Goal: Transaction & Acquisition: Purchase product/service

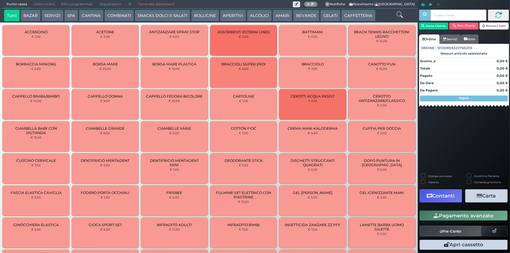
click at [89, 14] on button "CANTINA" at bounding box center [91, 16] width 25 height 12
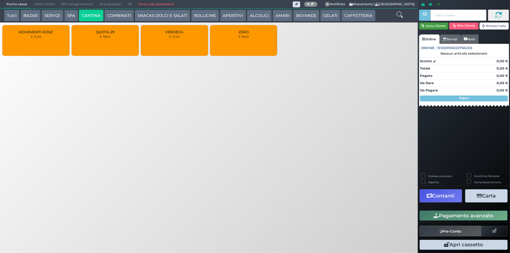
click at [429, 24] on button "Cerca Cliente" at bounding box center [434, 25] width 30 height 7
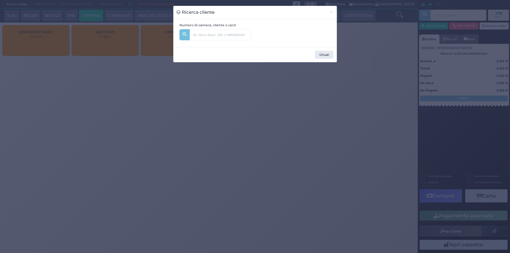
drag, startPoint x: 227, startPoint y: 27, endPoint x: 230, endPoint y: 35, distance: 8.8
click at [227, 27] on label "Numero di camera, cliente o card" at bounding box center [207, 25] width 56 height 5
click at [230, 35] on input "text" at bounding box center [220, 34] width 61 height 11
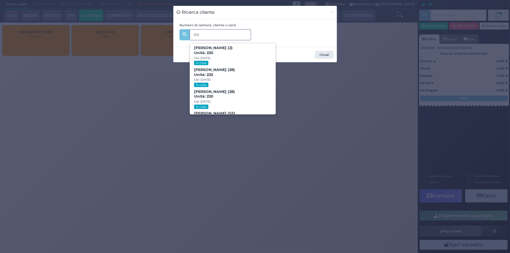
type input "502"
click at [287, 99] on div "Ricerca cliente × Numero di camera, cliente o card 502 502 [PERSON_NAME] (2) Un…" at bounding box center [255, 126] width 510 height 253
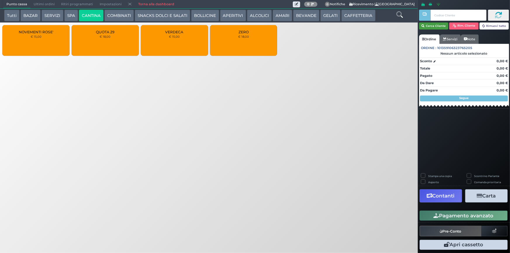
click at [435, 27] on button "Cerca Cliente" at bounding box center [434, 25] width 30 height 7
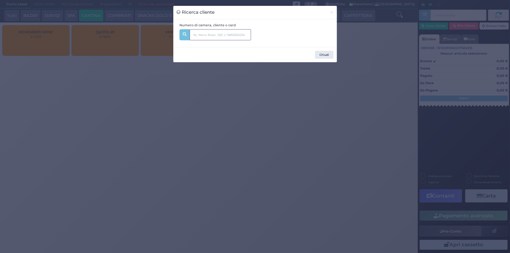
click at [221, 37] on input "text" at bounding box center [220, 34] width 61 height 11
type input "502"
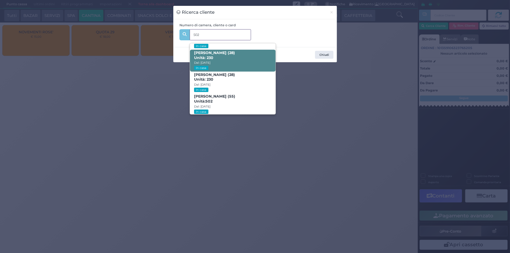
scroll to position [38, 0]
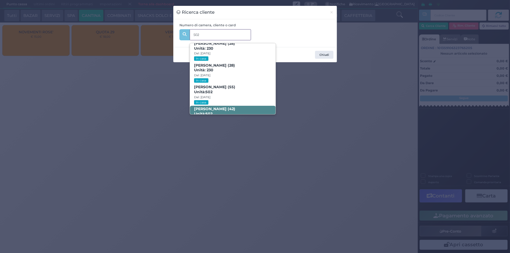
click at [245, 110] on span "[PERSON_NAME] (42) Unità: 502 Dal: [DATE] In casa" at bounding box center [233, 117] width 86 height 22
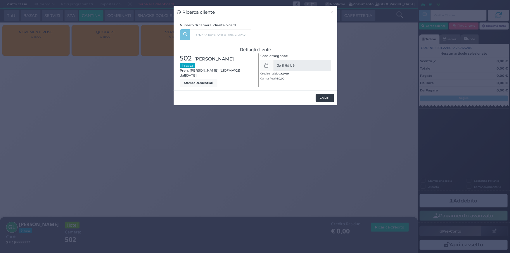
click at [319, 98] on button "Chiudi" at bounding box center [324, 98] width 18 height 8
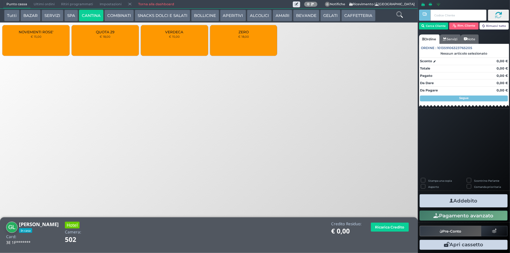
click at [479, 197] on button "Addebito" at bounding box center [463, 200] width 88 height 13
click at [455, 206] on button "Addebito" at bounding box center [463, 200] width 88 height 13
click at [435, 27] on button "Cerca Cliente" at bounding box center [434, 25] width 30 height 7
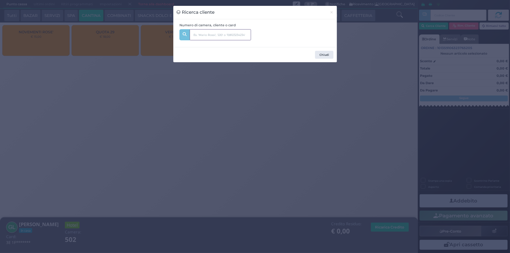
click at [203, 33] on input "text" at bounding box center [220, 34] width 61 height 11
type input "502"
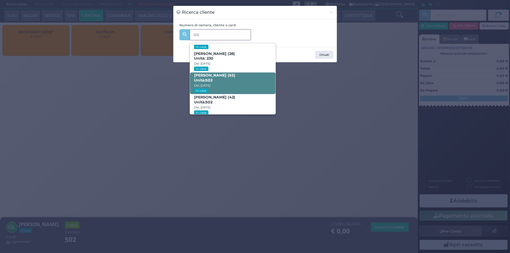
scroll to position [59, 0]
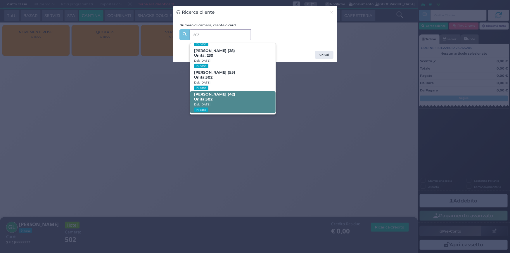
click at [241, 92] on span "[PERSON_NAME] (42) Unità: 502 Dal: [DATE] In casa" at bounding box center [233, 102] width 86 height 22
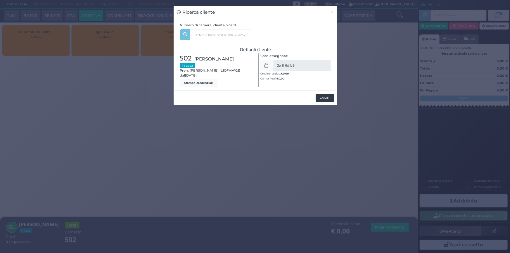
click at [320, 96] on button "Chiudi" at bounding box center [324, 98] width 18 height 8
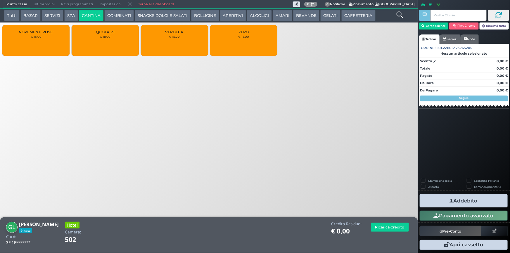
click at [246, 38] on div "ZERO € 18,00" at bounding box center [243, 40] width 67 height 31
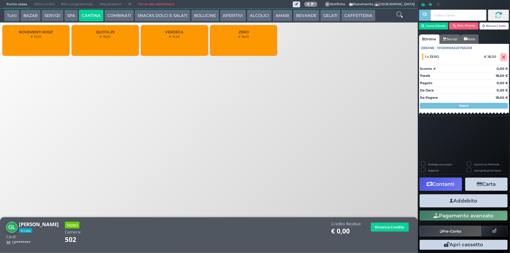
click at [455, 200] on button "Addebito" at bounding box center [463, 200] width 88 height 13
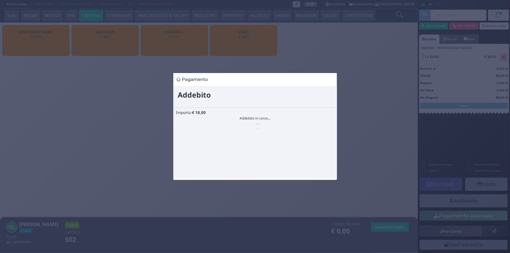
scroll to position [0, 0]
